Goal: Check status: Check status

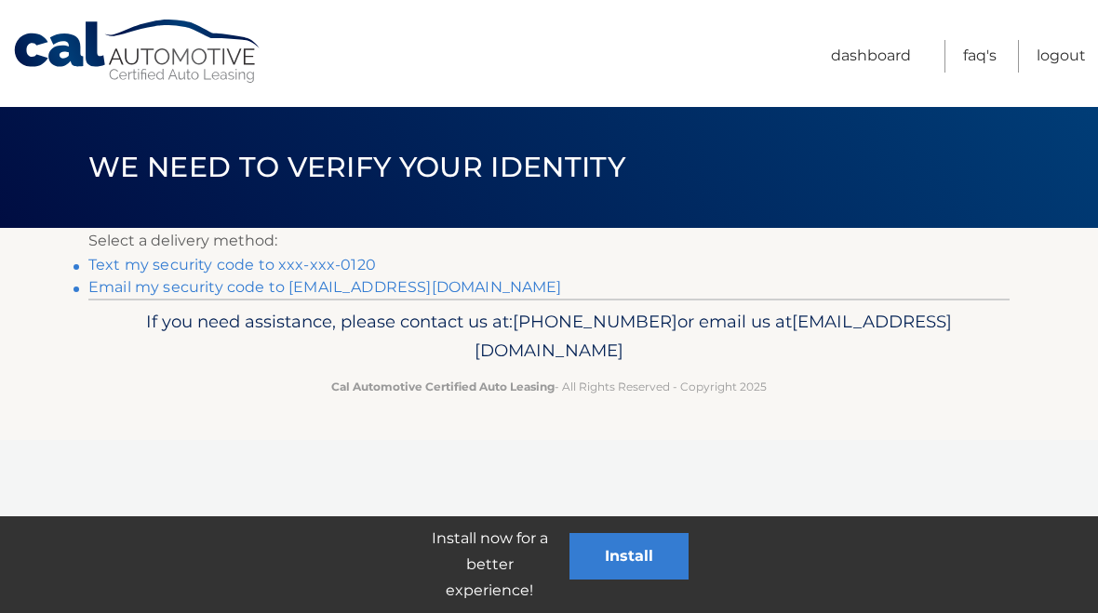
click at [239, 258] on link "Text my security code to xxx-xxx-0120" at bounding box center [232, 265] width 288 height 18
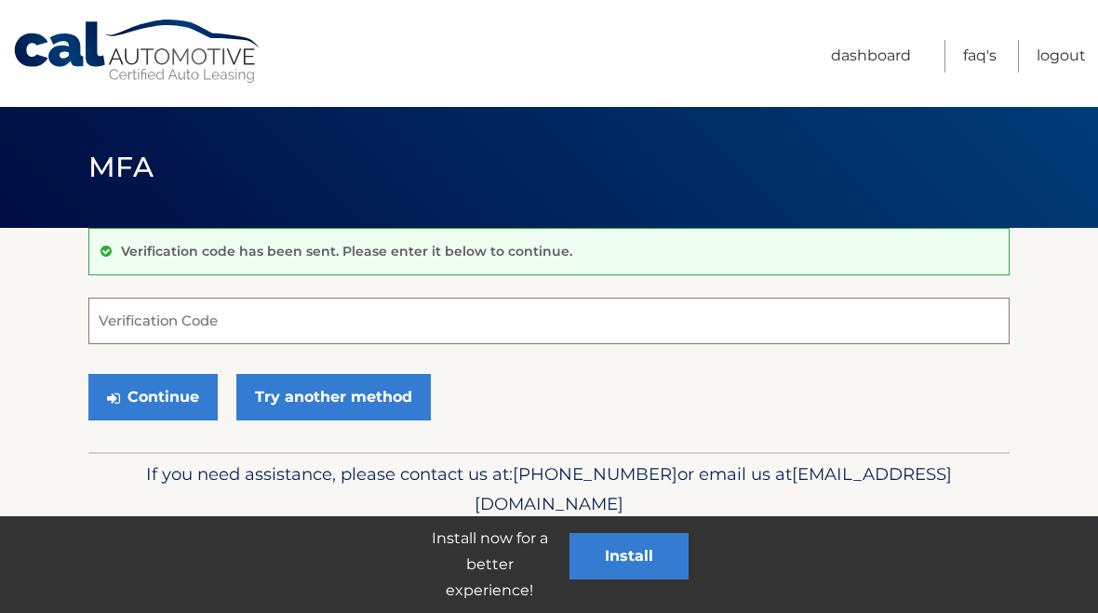
click at [267, 318] on input "Verification Code" at bounding box center [549, 321] width 922 height 47
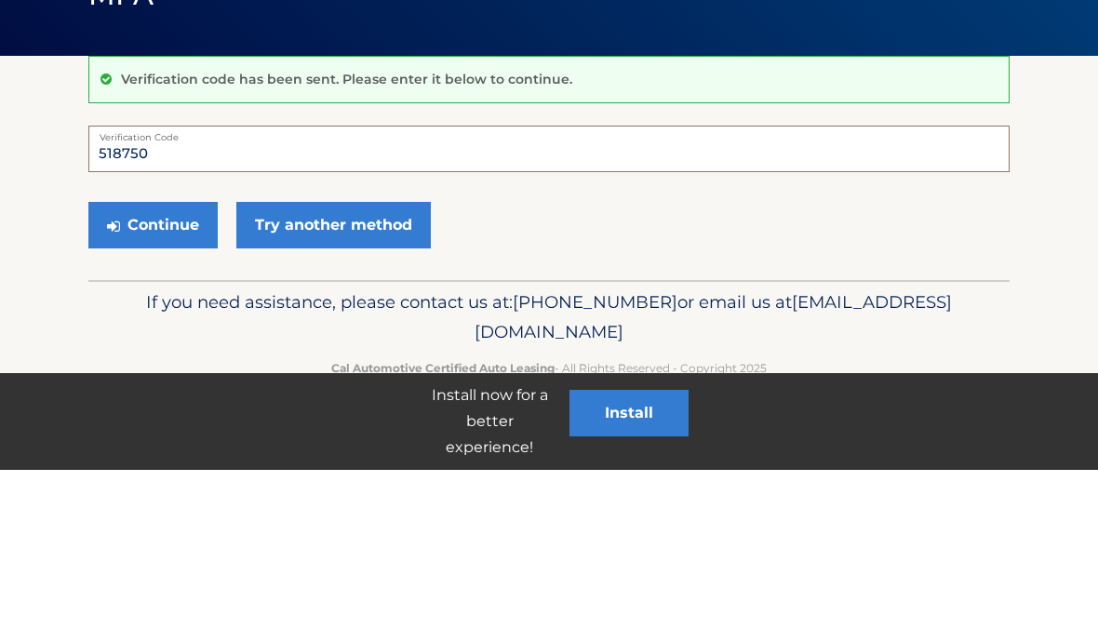
type input "518750"
click at [182, 374] on button "Continue" at bounding box center [152, 397] width 129 height 47
click at [154, 399] on button "Continue" at bounding box center [152, 397] width 129 height 47
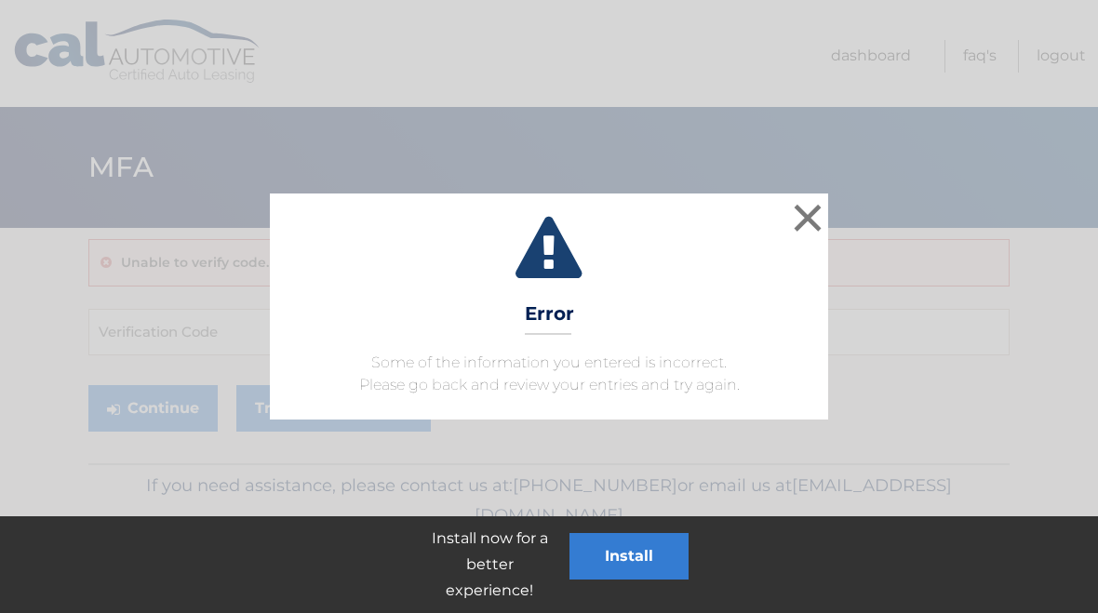
click at [816, 222] on button "×" at bounding box center [807, 217] width 37 height 37
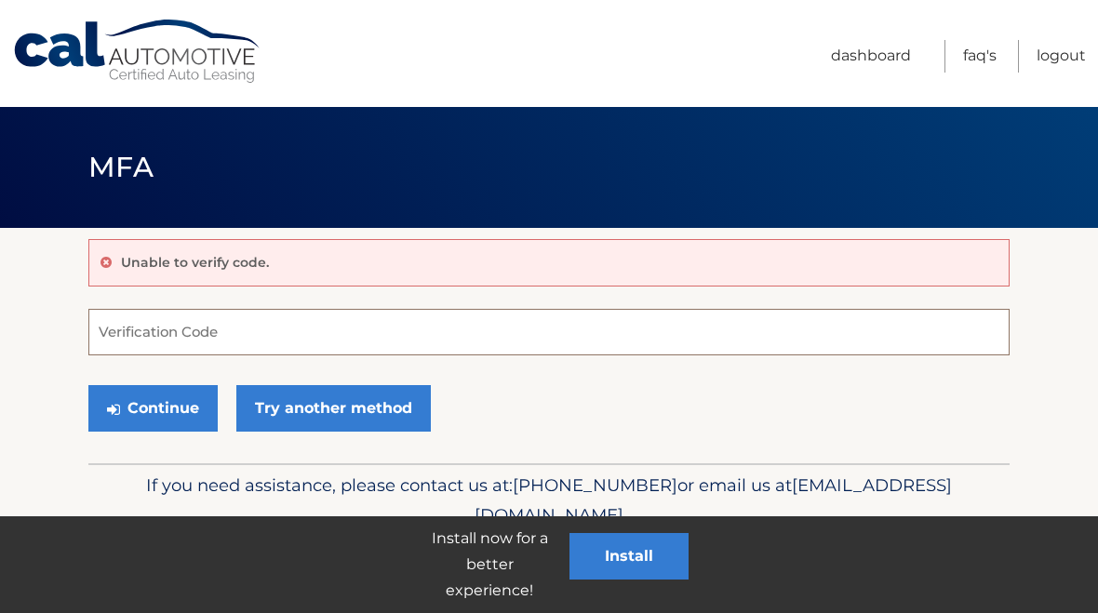
click at [259, 341] on input "Verification Code" at bounding box center [549, 332] width 922 height 47
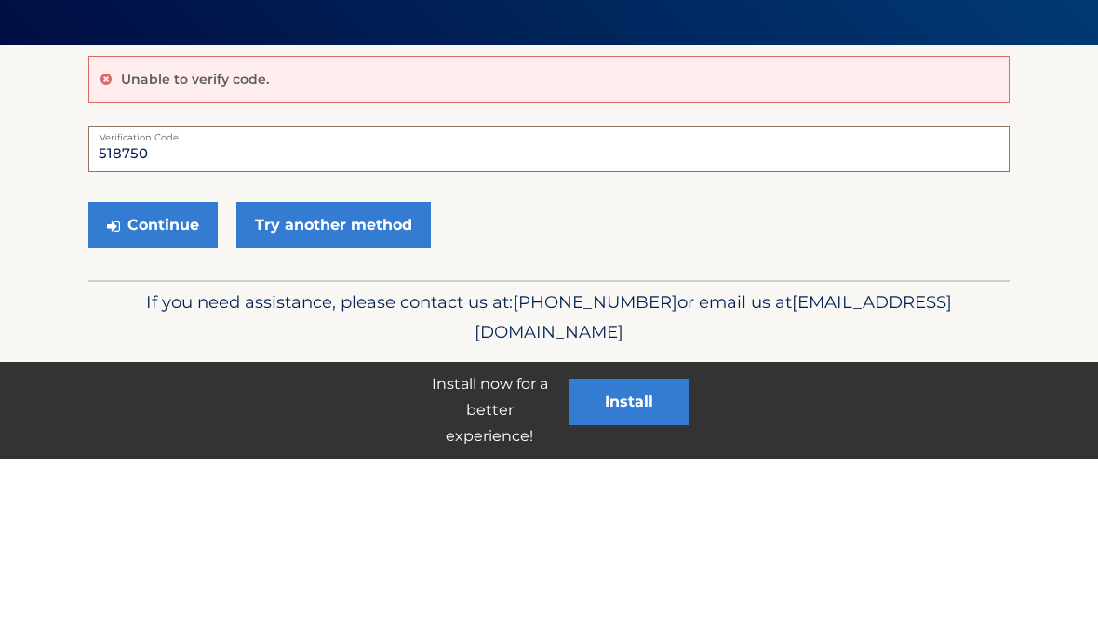
type input "518750"
click at [173, 385] on button "Continue" at bounding box center [152, 408] width 129 height 47
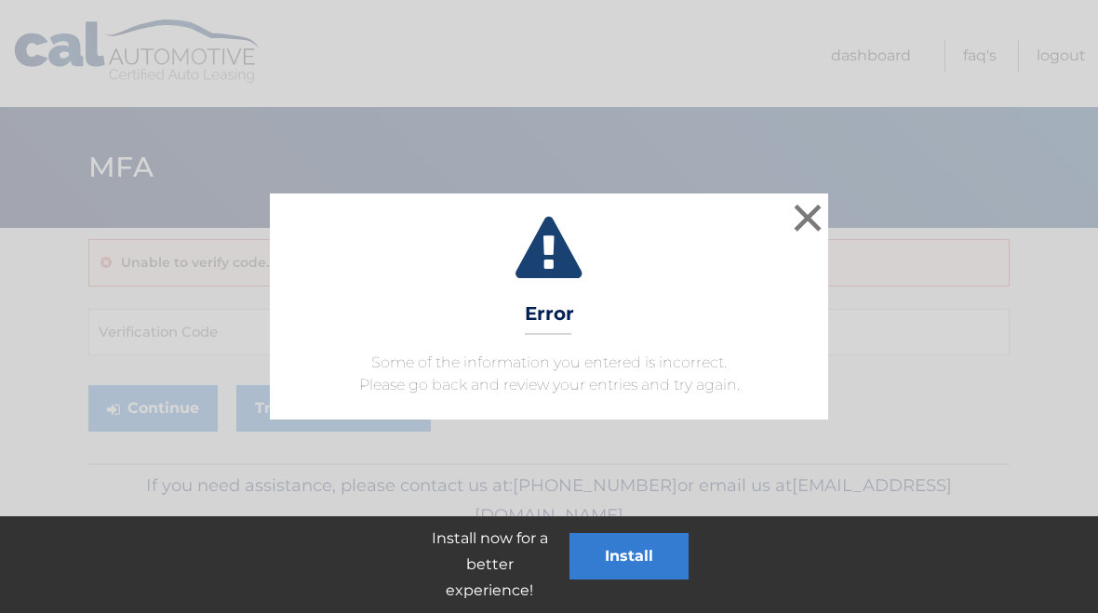
click at [814, 219] on button "×" at bounding box center [807, 217] width 37 height 37
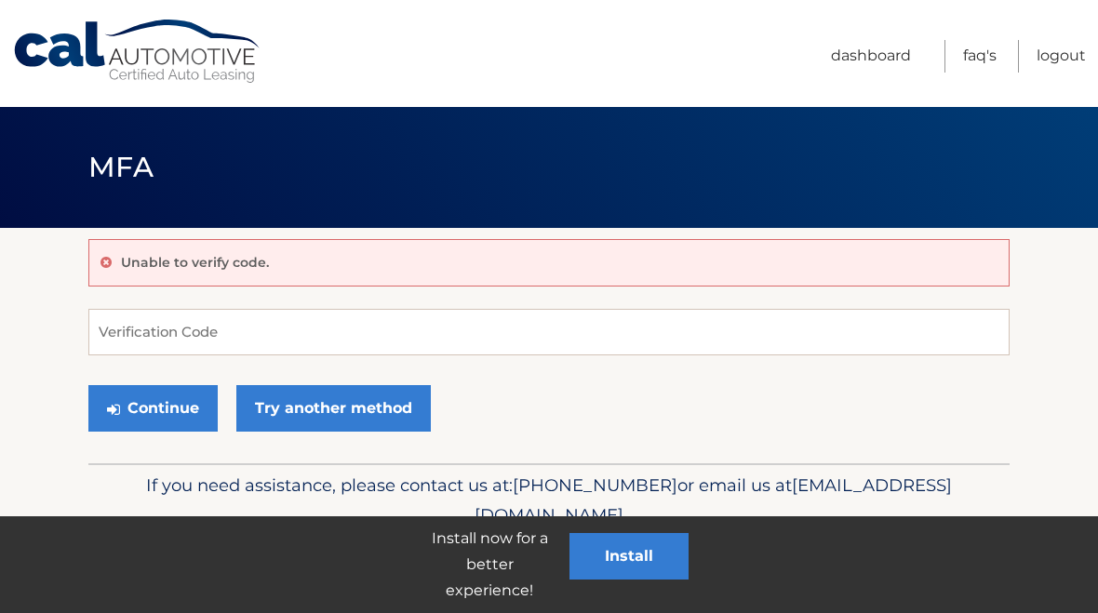
click at [380, 421] on link "Try another method" at bounding box center [333, 408] width 195 height 47
click at [237, 320] on input "Verification Code" at bounding box center [549, 332] width 922 height 47
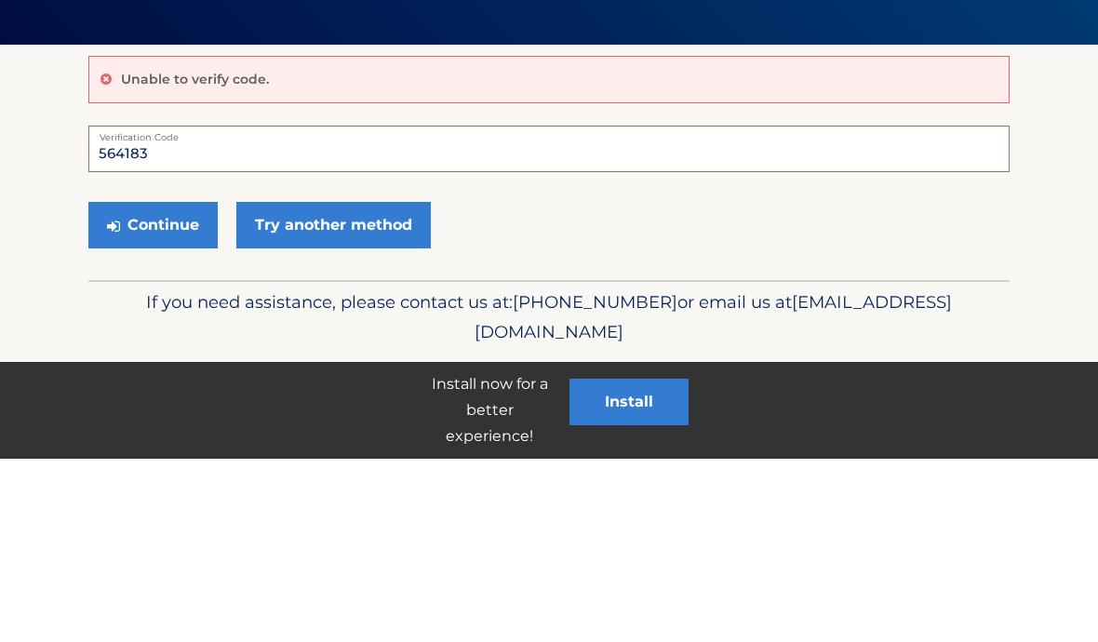
type input "564183"
click at [155, 385] on button "Continue" at bounding box center [152, 408] width 129 height 47
click at [179, 401] on button "Continue" at bounding box center [152, 408] width 129 height 47
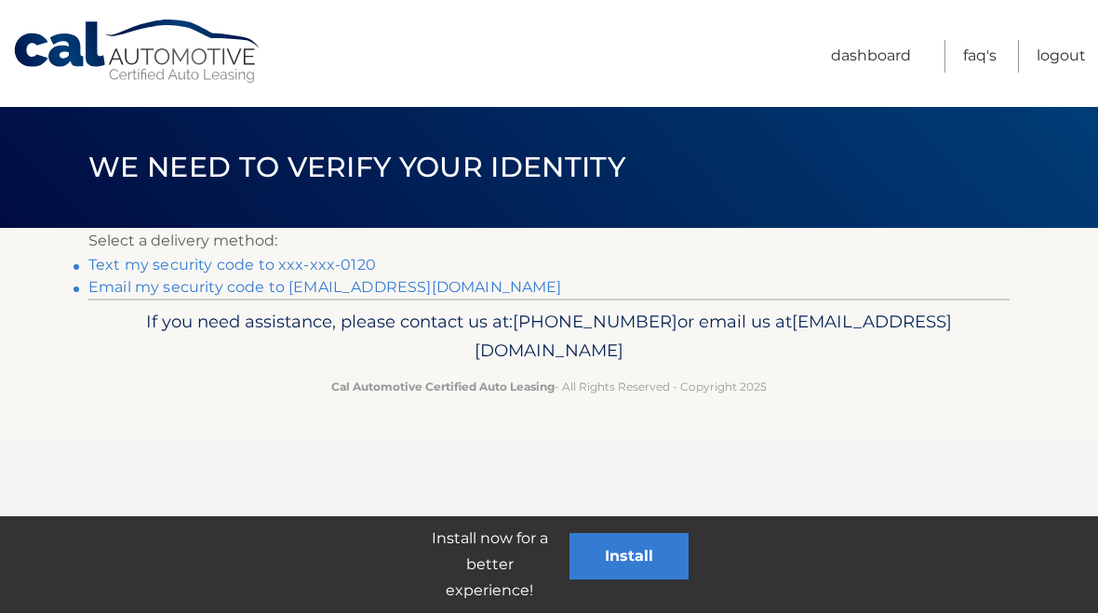
click at [225, 257] on link "Text my security code to xxx-xxx-0120" at bounding box center [232, 265] width 288 height 18
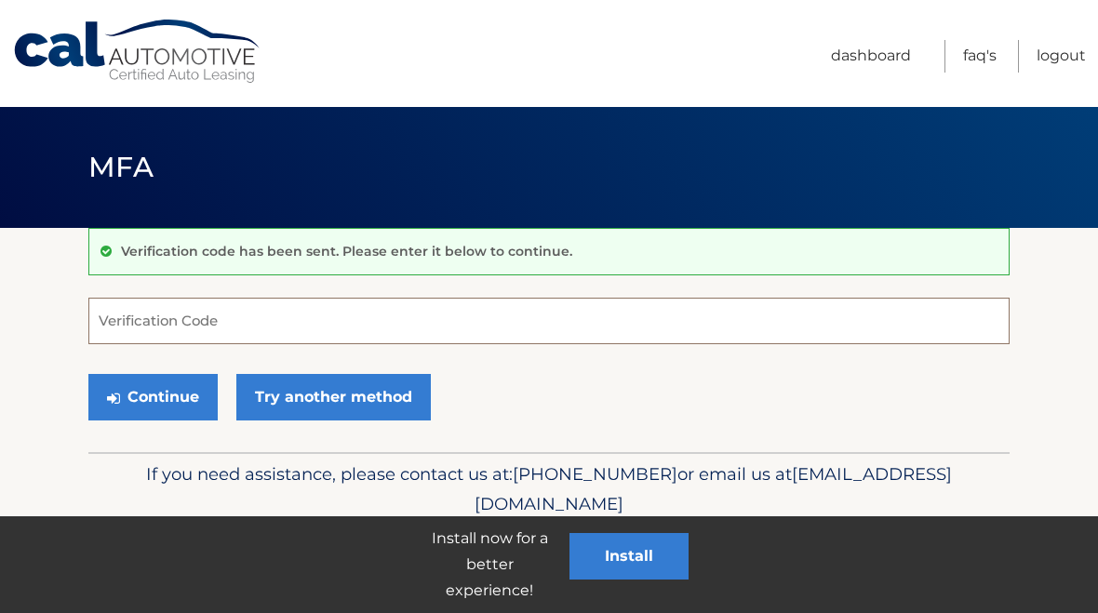
click at [197, 328] on input "Verification Code" at bounding box center [549, 321] width 922 height 47
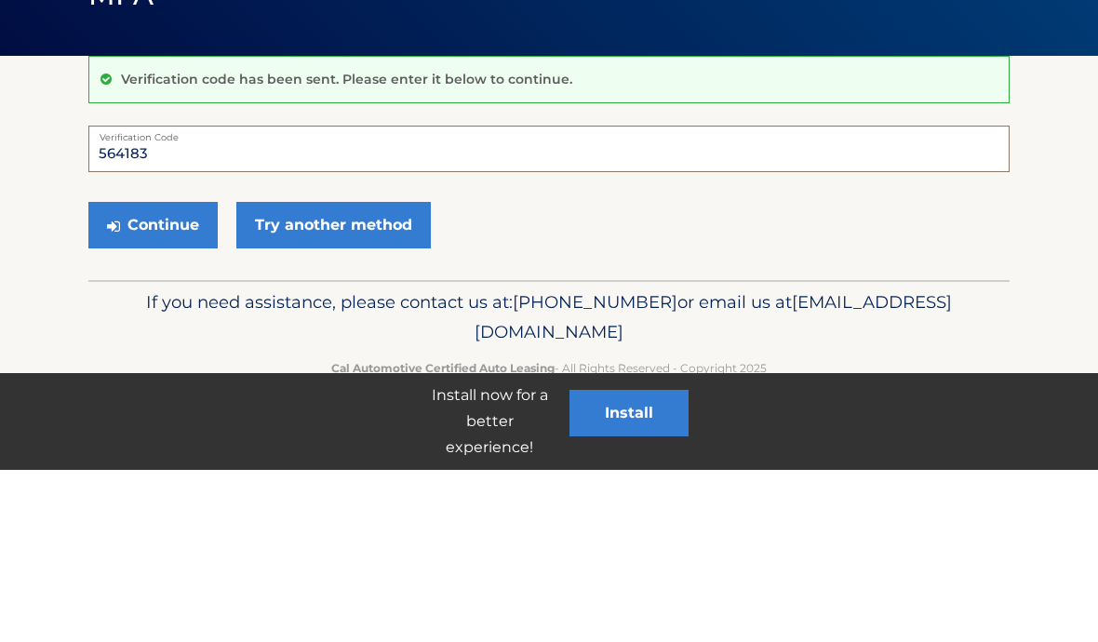
type input "564183"
click at [158, 374] on button "Continue" at bounding box center [152, 397] width 129 height 47
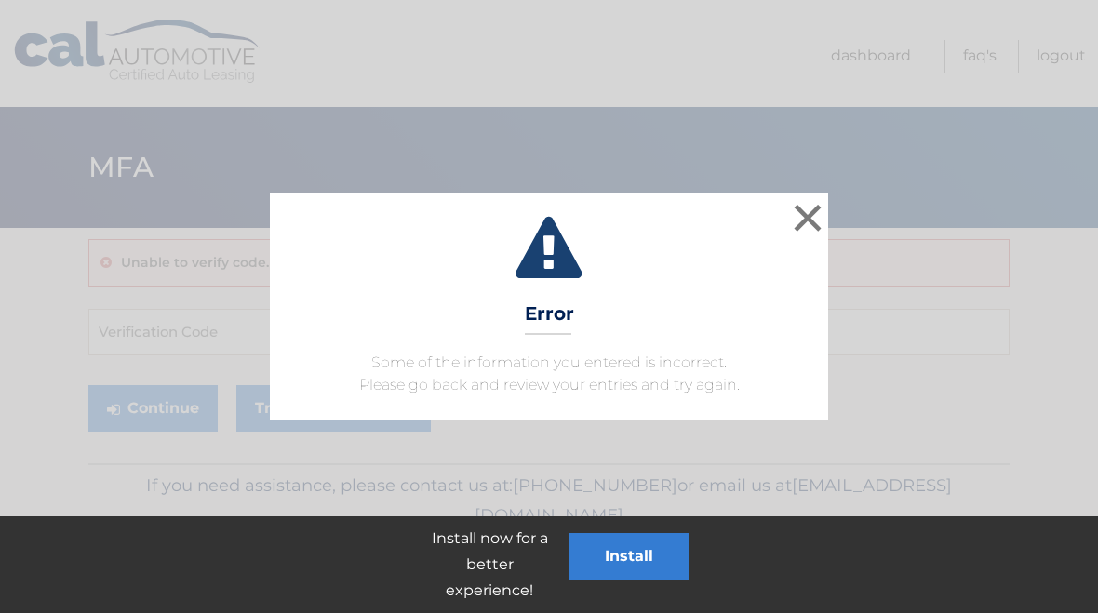
click at [761, 297] on div "× Error Some of the information you entered is incorrect. Please go back and re…" at bounding box center [549, 306] width 559 height 225
click at [817, 221] on button "×" at bounding box center [807, 217] width 37 height 37
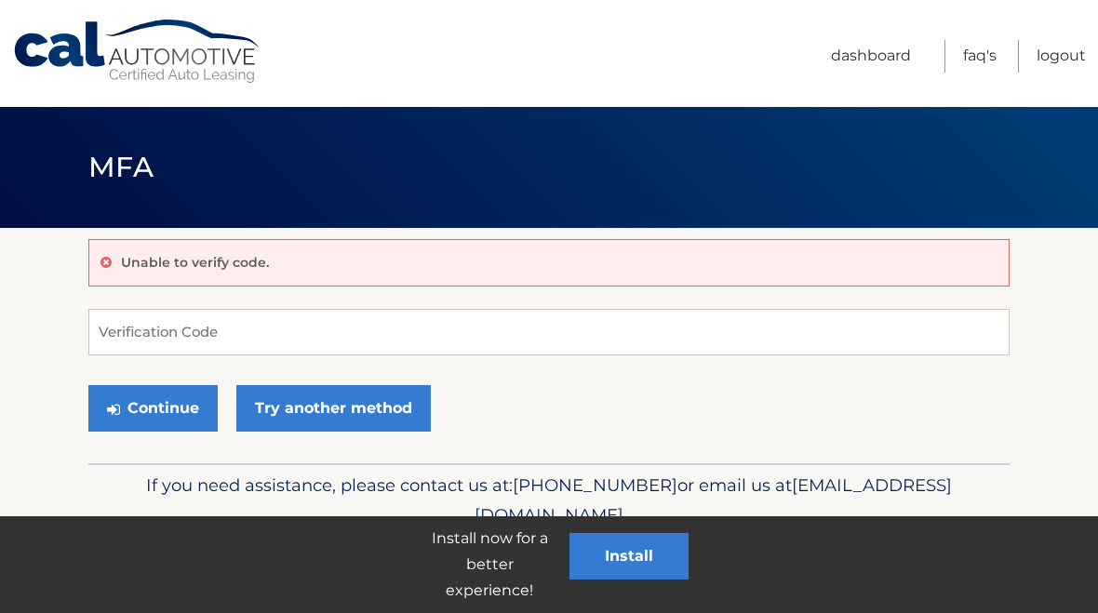
click at [663, 537] on button "Install" at bounding box center [629, 556] width 119 height 47
click at [884, 57] on link "Dashboard" at bounding box center [871, 56] width 80 height 33
click at [869, 63] on link "Dashboard" at bounding box center [871, 56] width 80 height 33
click at [864, 52] on link "Dashboard" at bounding box center [871, 56] width 80 height 33
click at [886, 48] on link "Dashboard" at bounding box center [871, 56] width 80 height 33
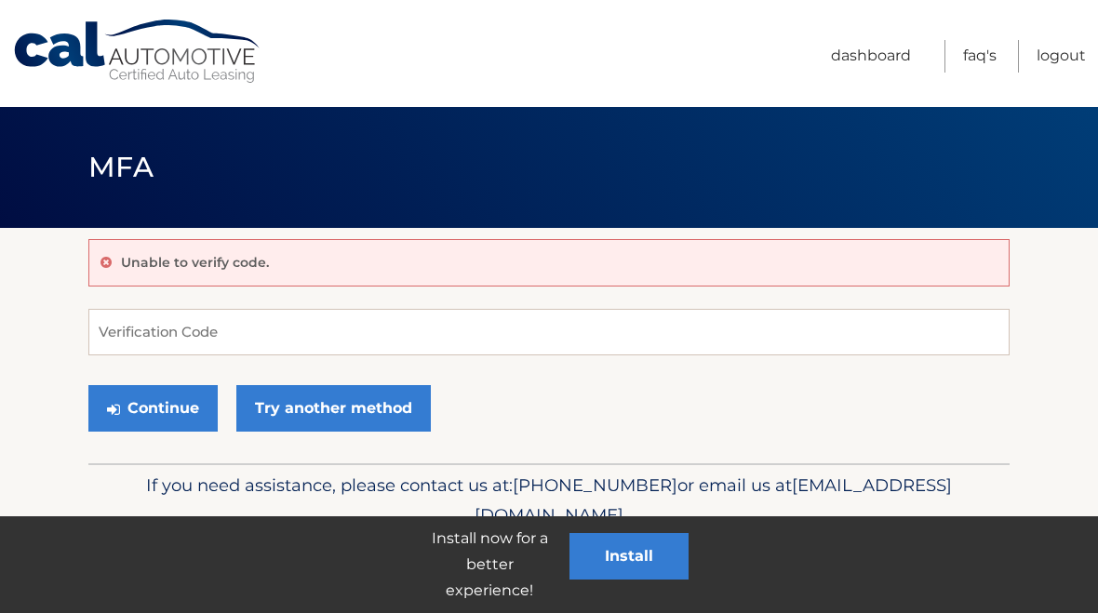
click at [882, 52] on link "Dashboard" at bounding box center [871, 56] width 80 height 33
click at [881, 49] on link "Dashboard" at bounding box center [871, 56] width 80 height 33
click at [808, 354] on input "Verification Code" at bounding box center [549, 332] width 922 height 47
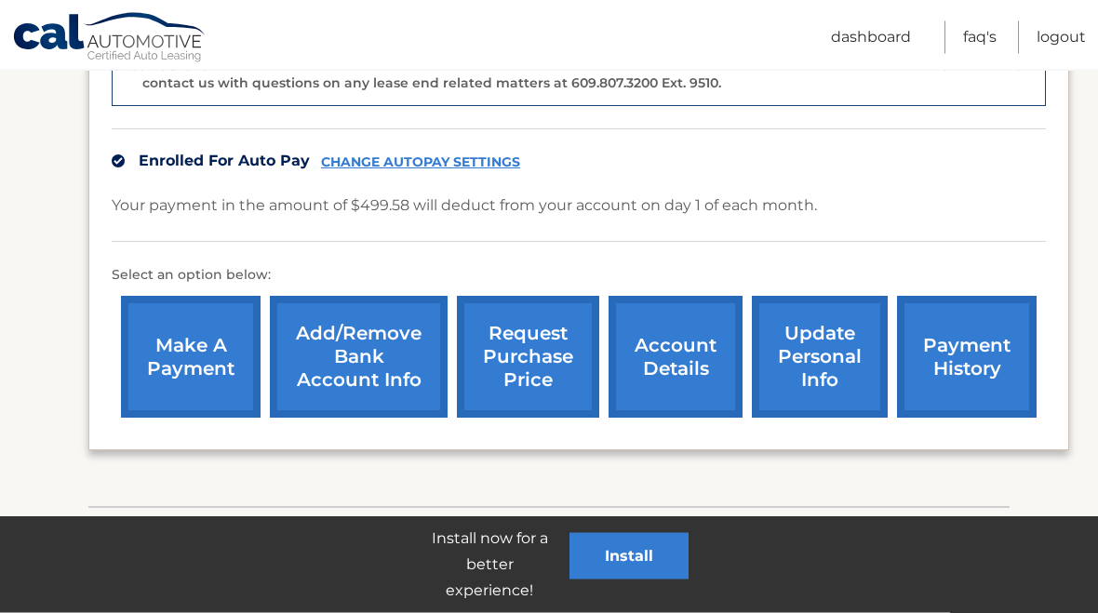
scroll to position [554, 0]
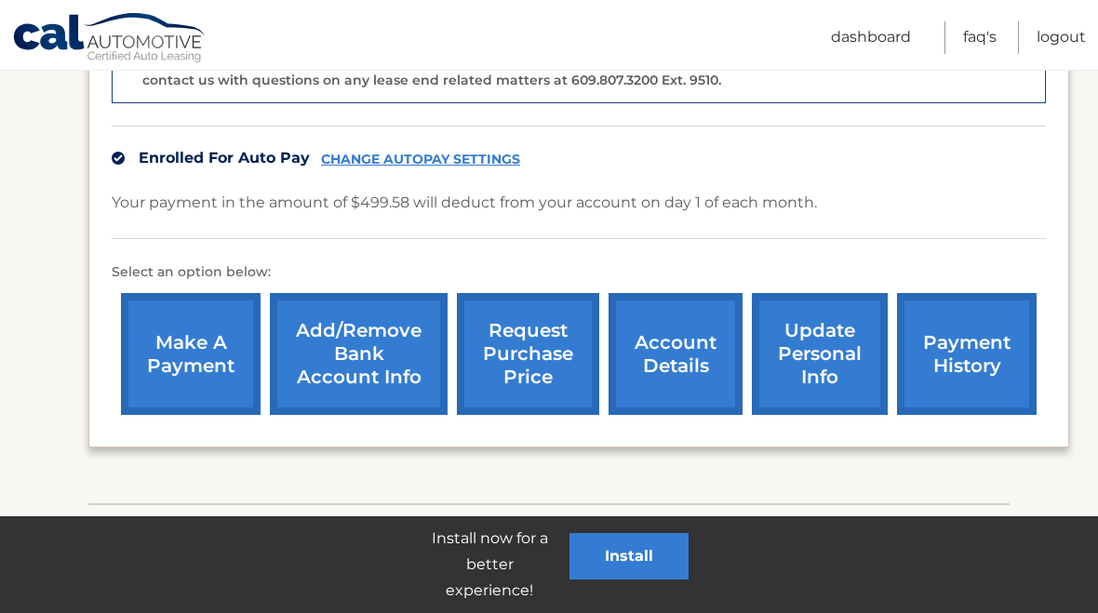
click at [538, 330] on link "request purchase price" at bounding box center [528, 354] width 142 height 122
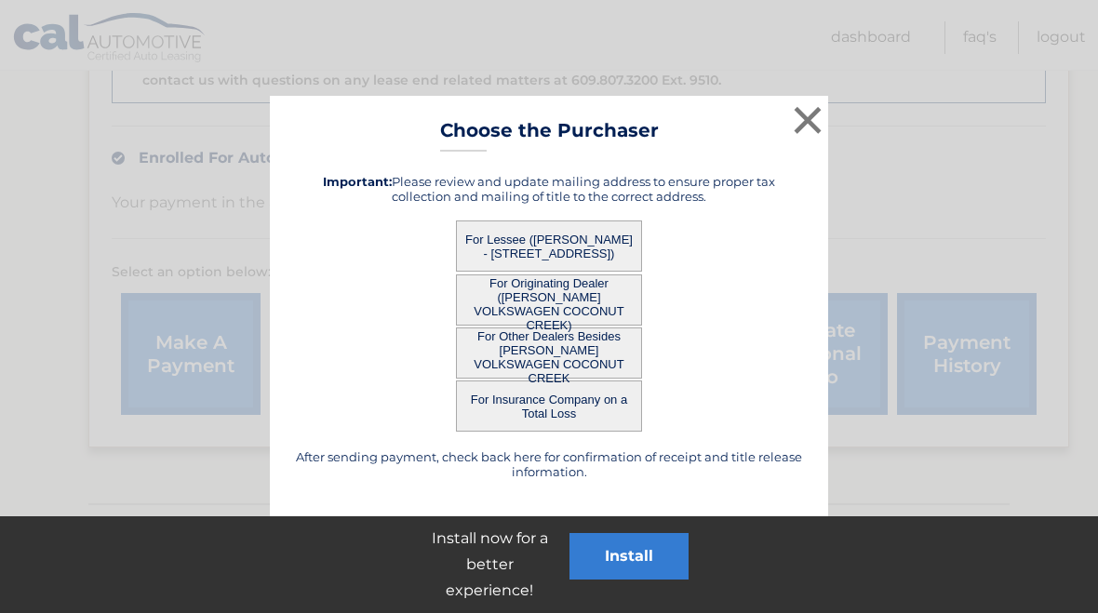
click at [587, 230] on button "For Lessee ([PERSON_NAME] - [STREET_ADDRESS])" at bounding box center [549, 246] width 186 height 51
click at [579, 239] on button "For Lessee ([PERSON_NAME] - [STREET_ADDRESS])" at bounding box center [549, 246] width 186 height 51
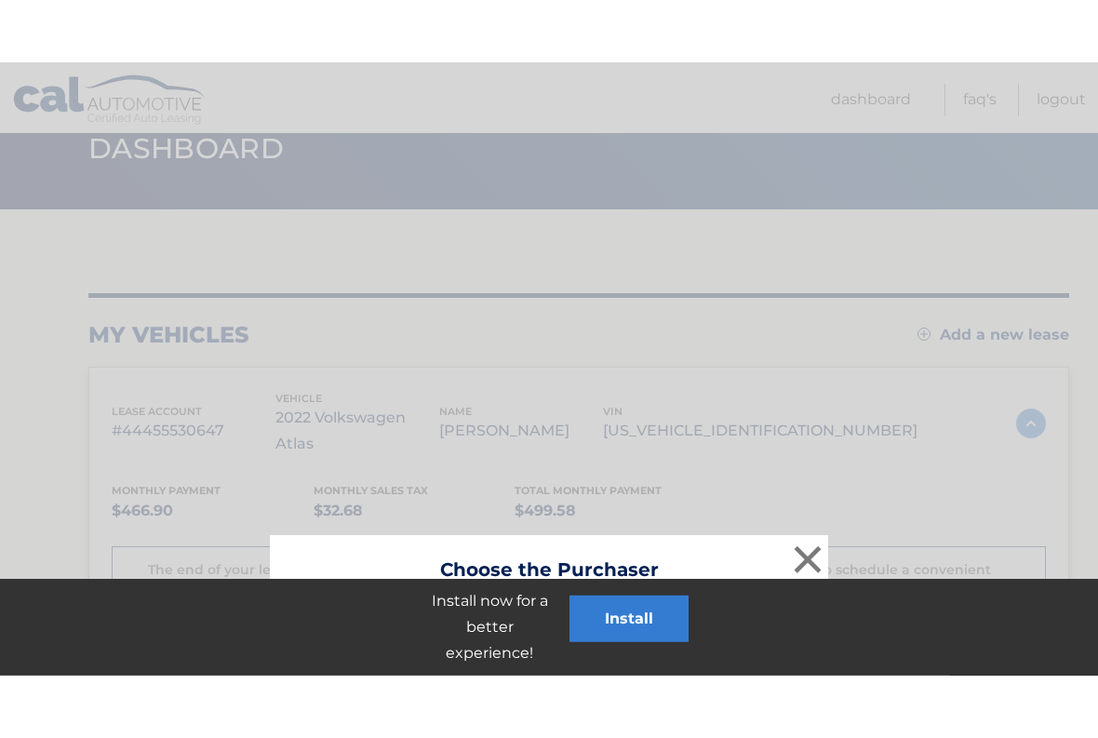
scroll to position [0, 0]
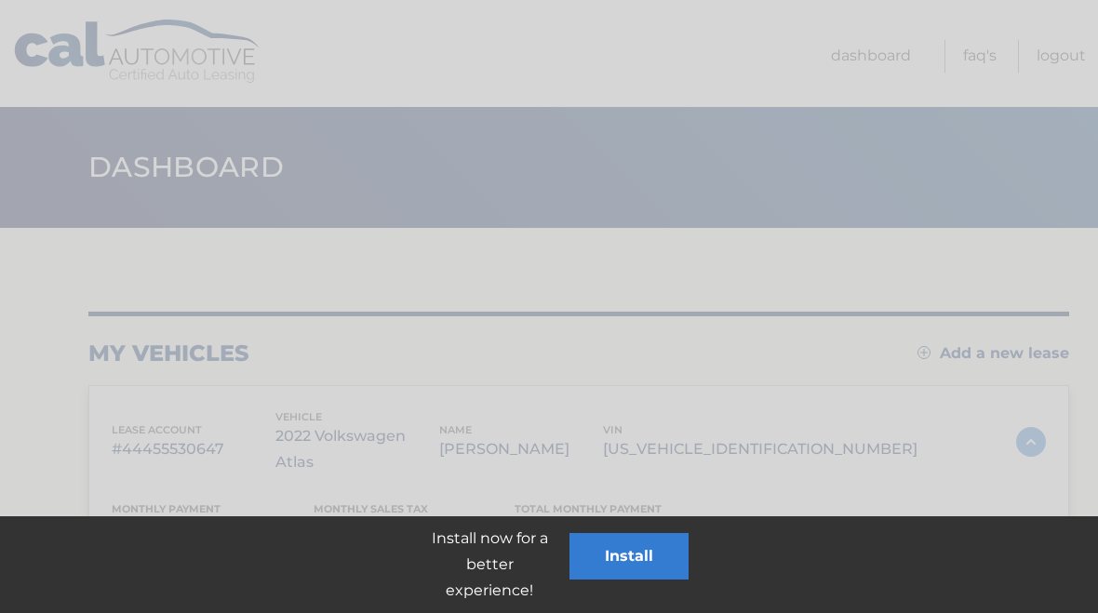
click at [813, 570] on button "×" at bounding box center [807, 577] width 37 height 37
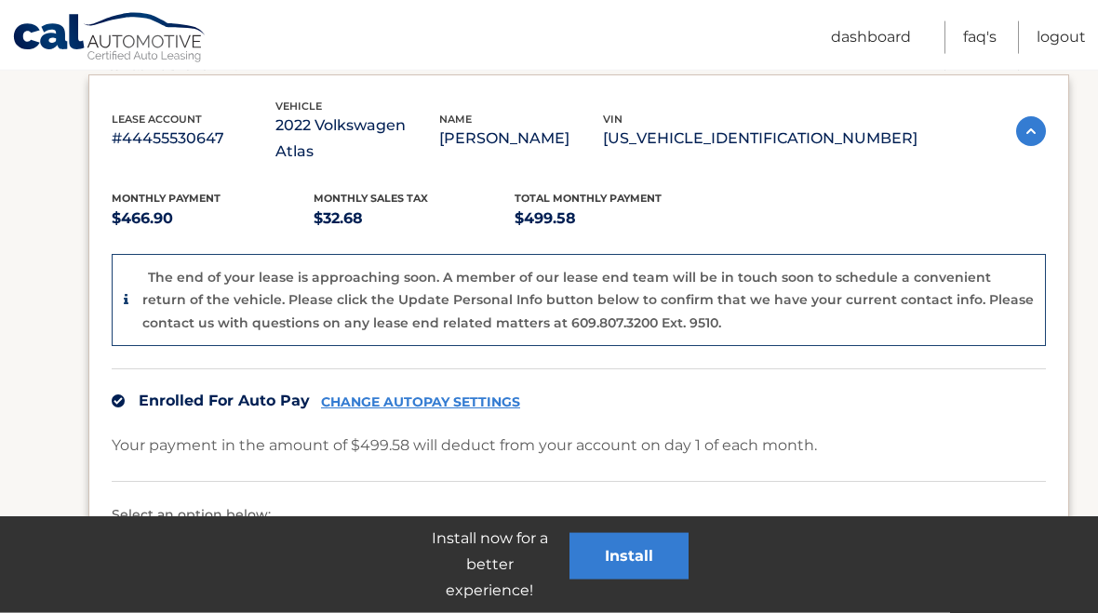
scroll to position [312, 0]
click at [540, 561] on link "request purchase price" at bounding box center [528, 596] width 142 height 122
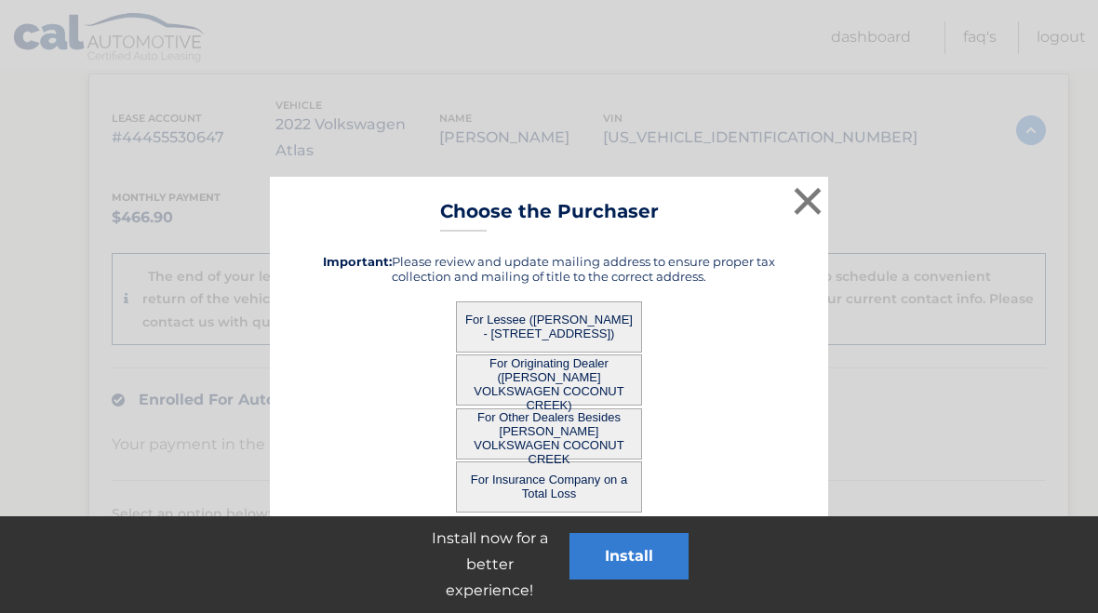
click at [587, 442] on button "For Other Dealers Besides [PERSON_NAME] VOLKSWAGEN COCONUT CREEK" at bounding box center [549, 434] width 186 height 51
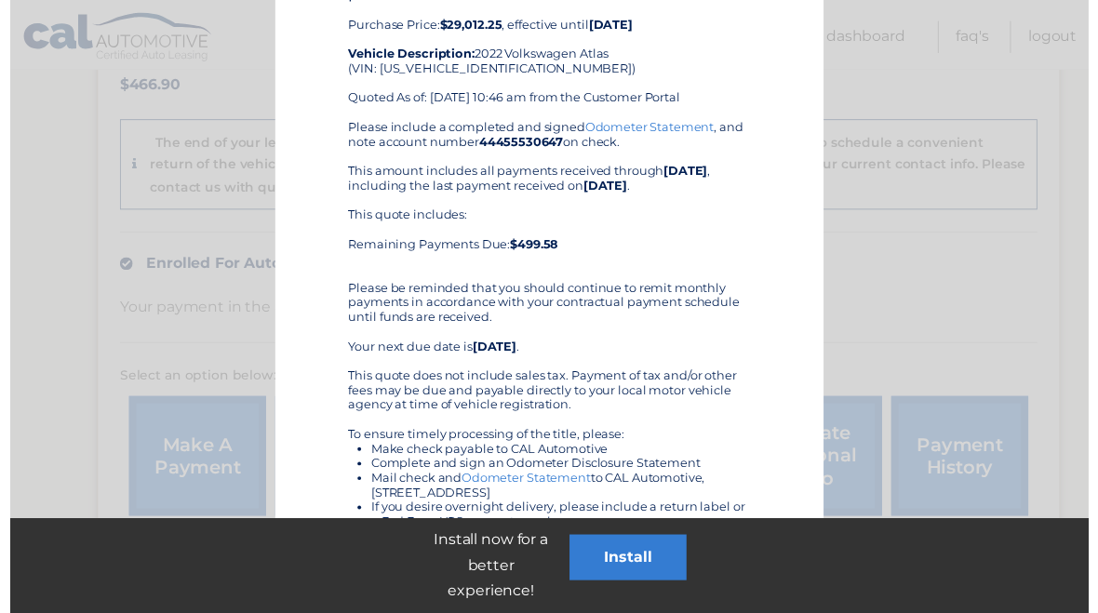
scroll to position [458, 0]
